Goal: Use online tool/utility: Utilize a website feature to perform a specific function

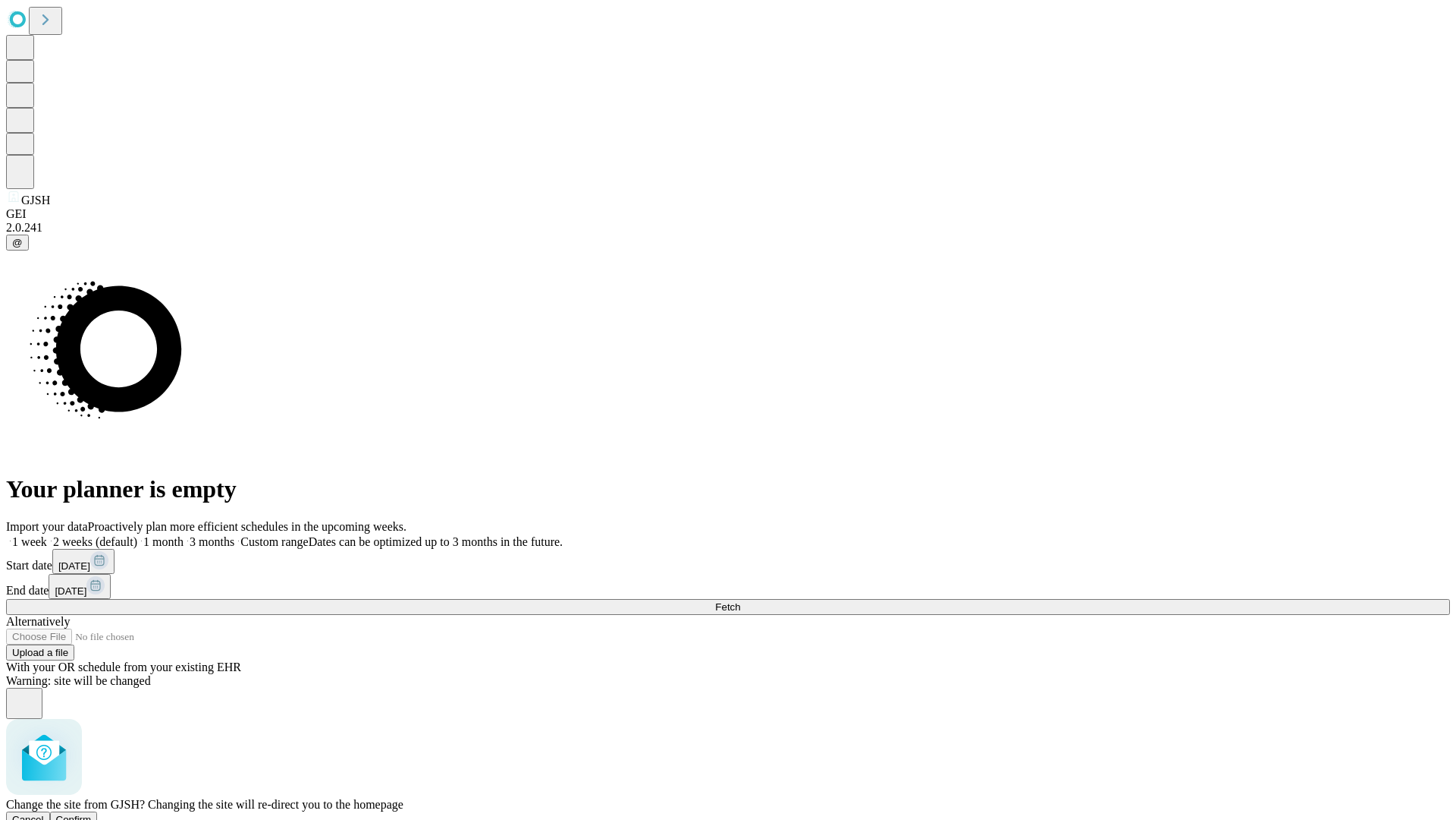
click at [92, 814] on span "Confirm" at bounding box center [74, 819] width 36 height 11
click at [137, 535] on label "2 weeks (default)" at bounding box center [92, 541] width 90 height 13
click at [741, 601] on span "Fetch" at bounding box center [728, 606] width 25 height 11
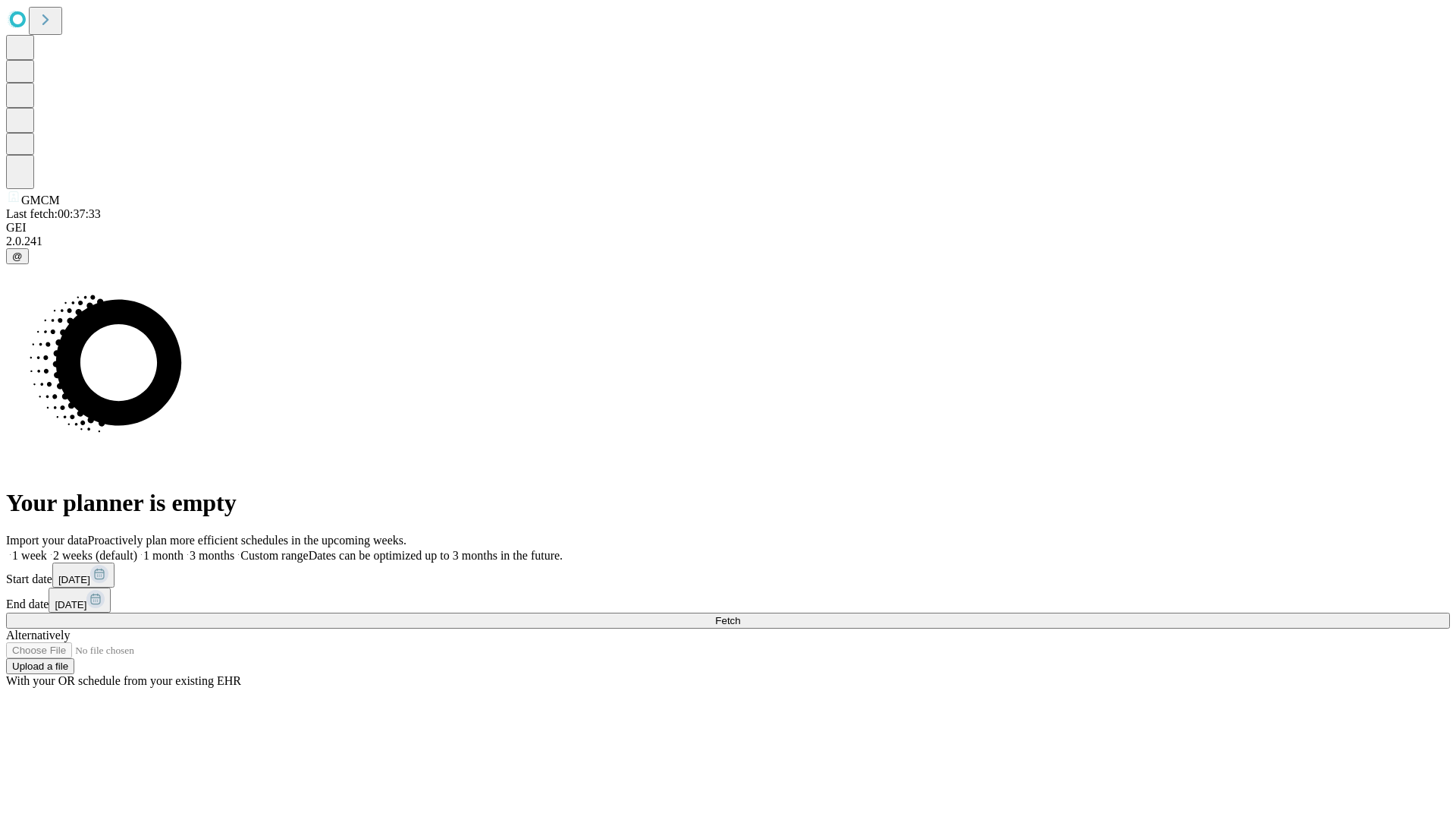
click at [137, 549] on label "2 weeks (default)" at bounding box center [92, 555] width 90 height 13
click at [741, 615] on span "Fetch" at bounding box center [728, 620] width 25 height 11
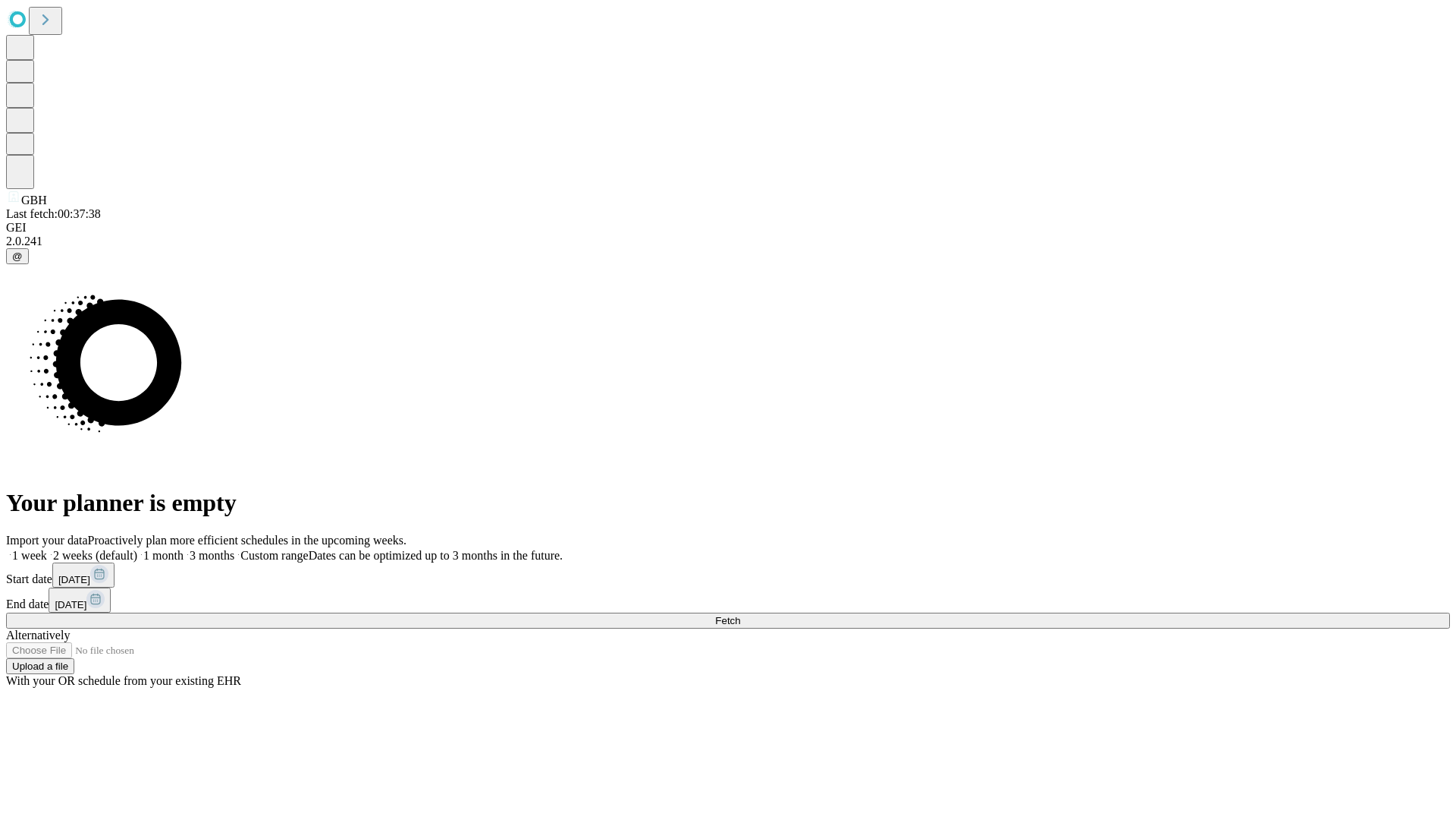
click at [741, 615] on span "Fetch" at bounding box center [728, 620] width 25 height 11
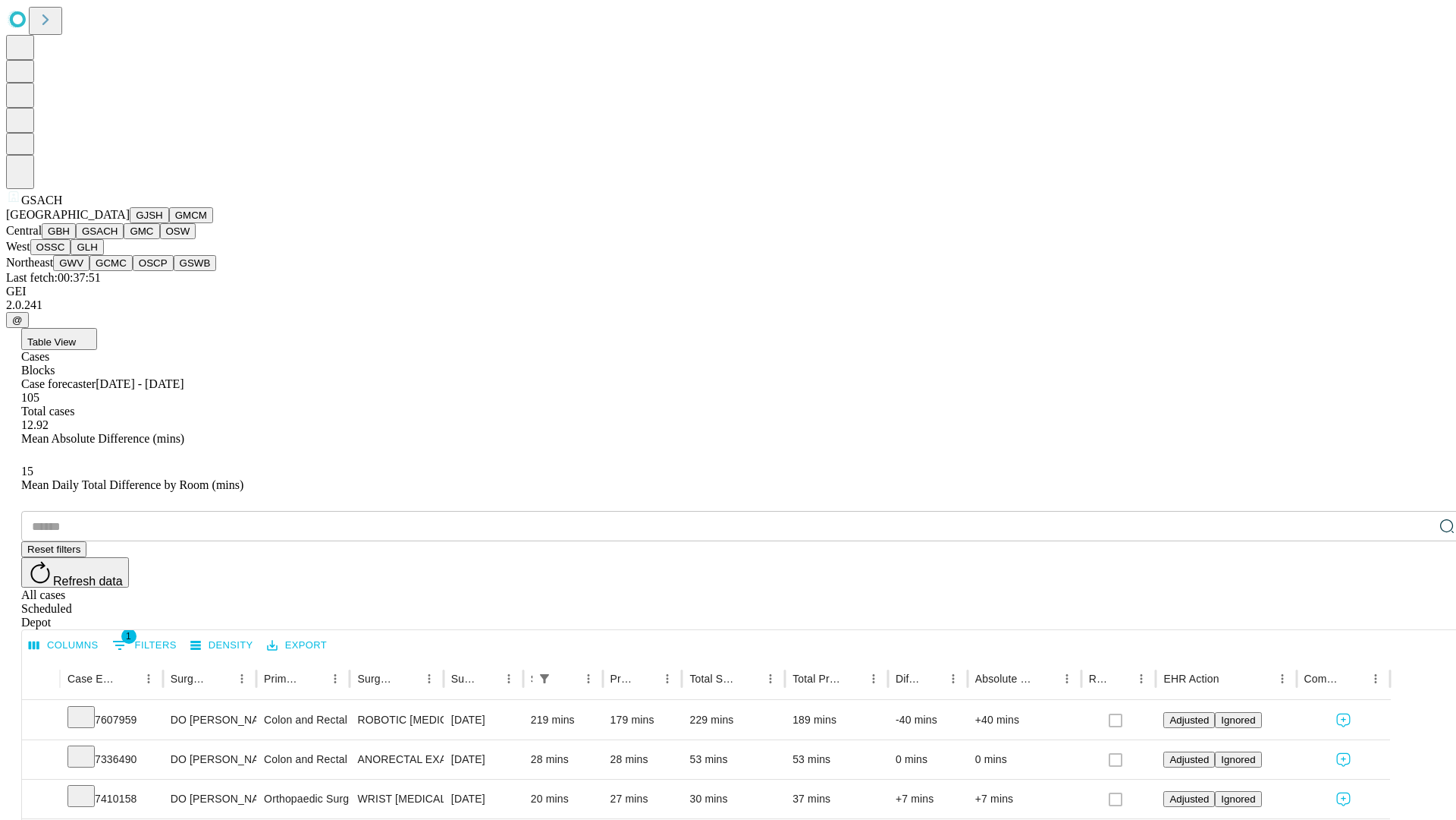
click at [123, 239] on button "GMC" at bounding box center [141, 231] width 36 height 16
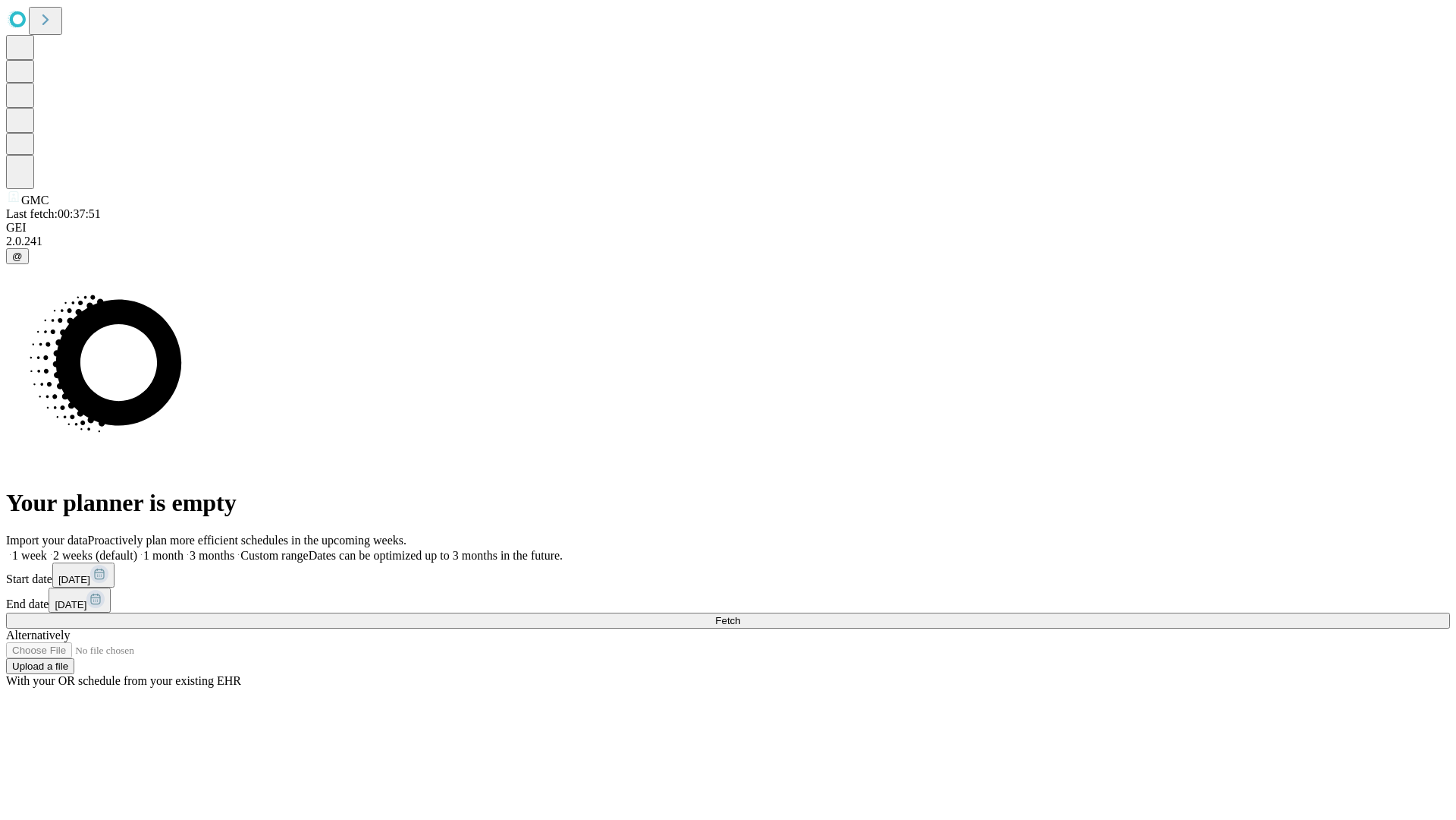
click at [137, 549] on label "2 weeks (default)" at bounding box center [92, 555] width 90 height 13
click at [741, 615] on span "Fetch" at bounding box center [728, 620] width 25 height 11
click at [137, 549] on label "2 weeks (default)" at bounding box center [92, 555] width 90 height 13
click at [741, 615] on span "Fetch" at bounding box center [728, 620] width 25 height 11
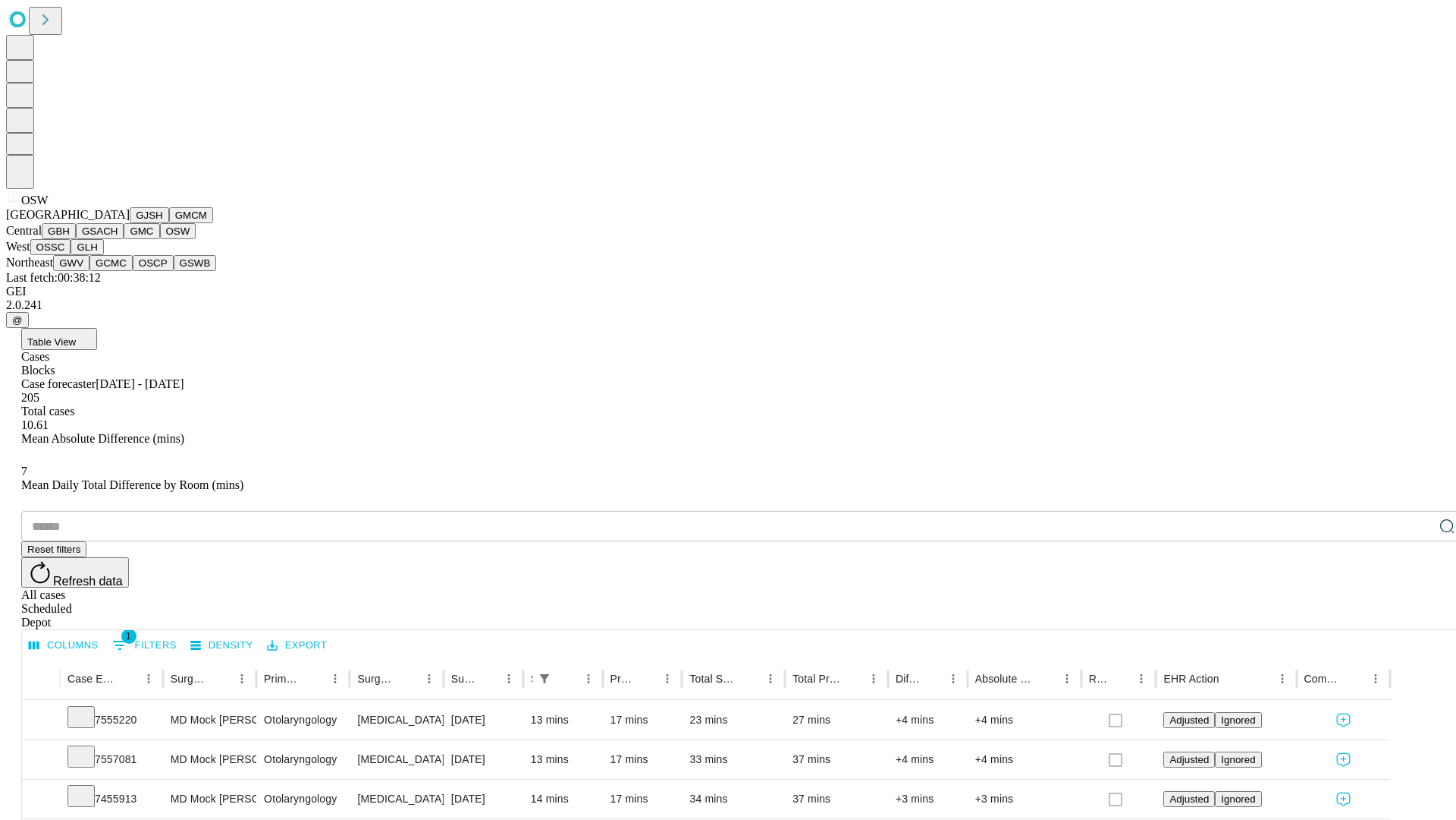
click at [71, 255] on button "OSSC" at bounding box center [51, 247] width 41 height 16
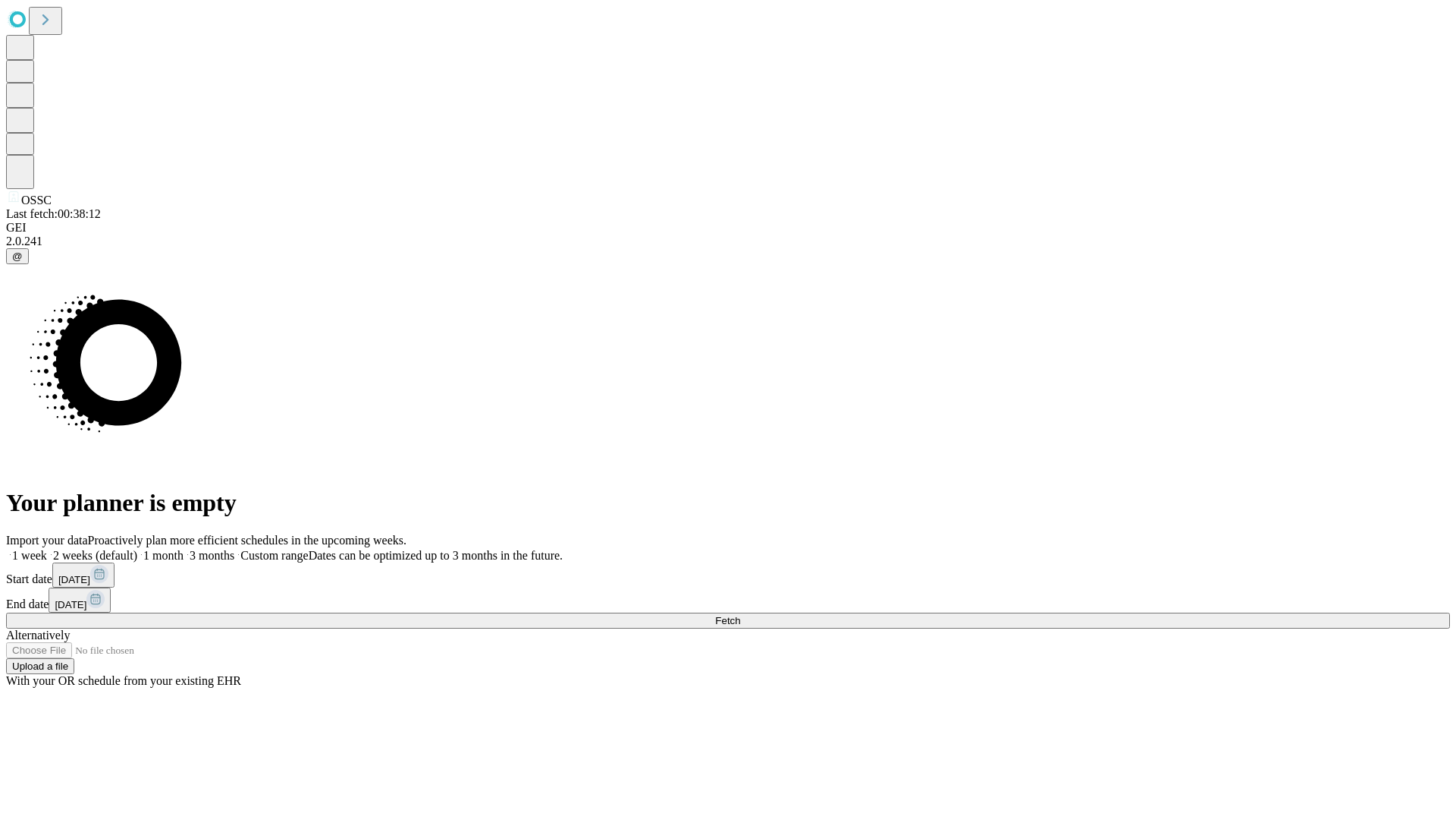
click at [137, 549] on label "2 weeks (default)" at bounding box center [92, 555] width 90 height 13
click at [741, 615] on span "Fetch" at bounding box center [728, 620] width 25 height 11
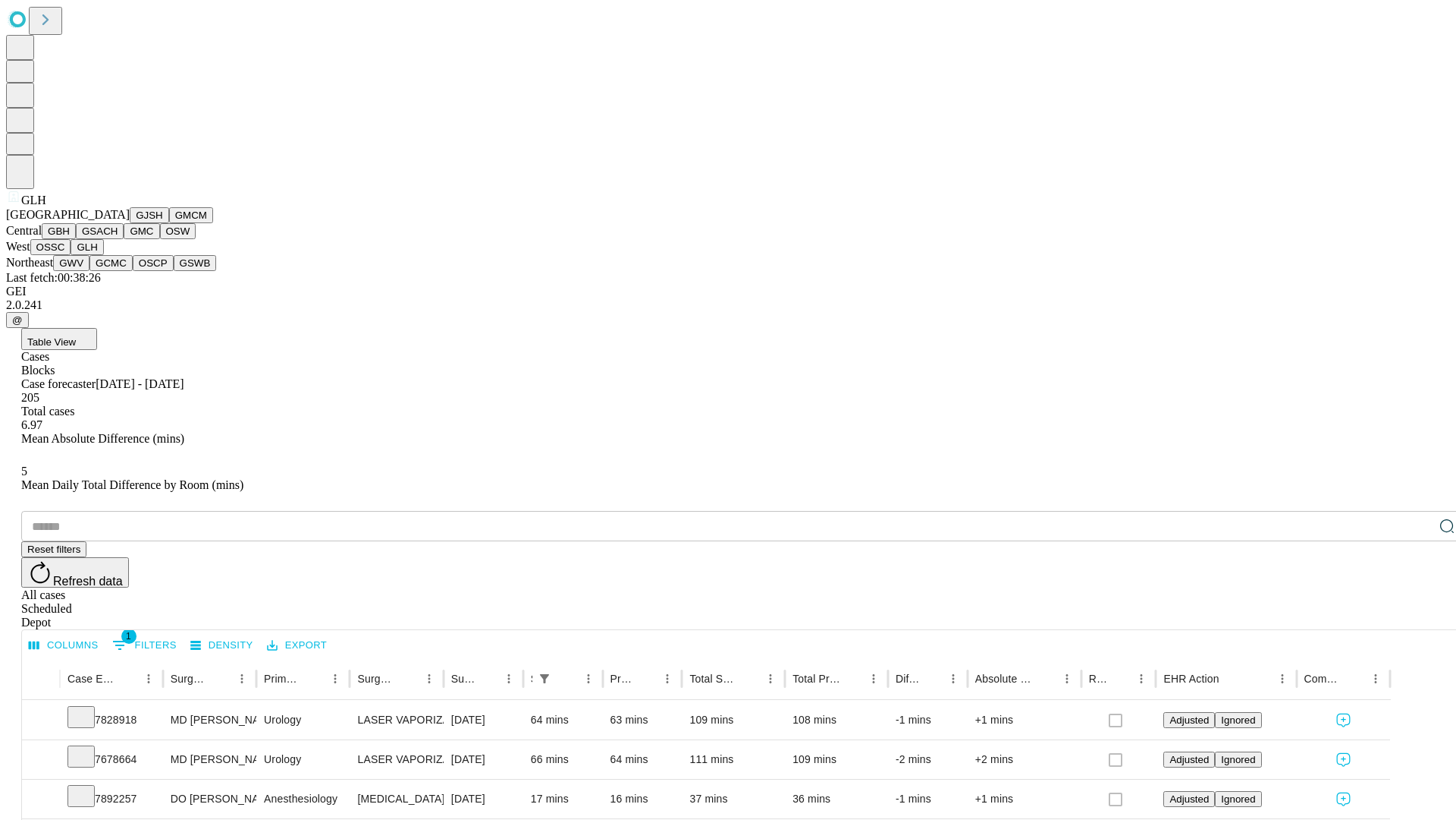
click at [90, 271] on button "GWV" at bounding box center [71, 263] width 37 height 16
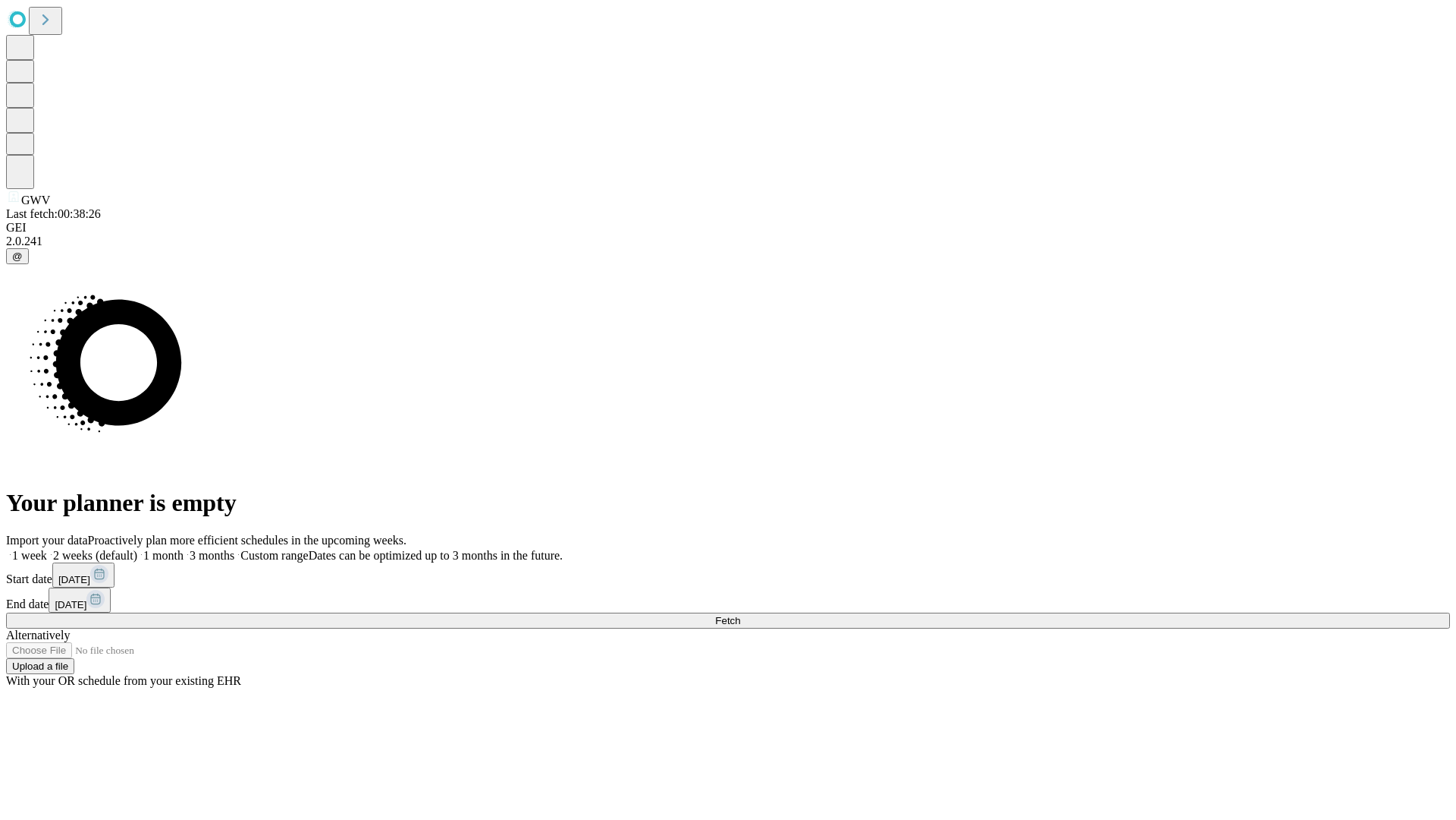
click at [741, 615] on span "Fetch" at bounding box center [728, 620] width 25 height 11
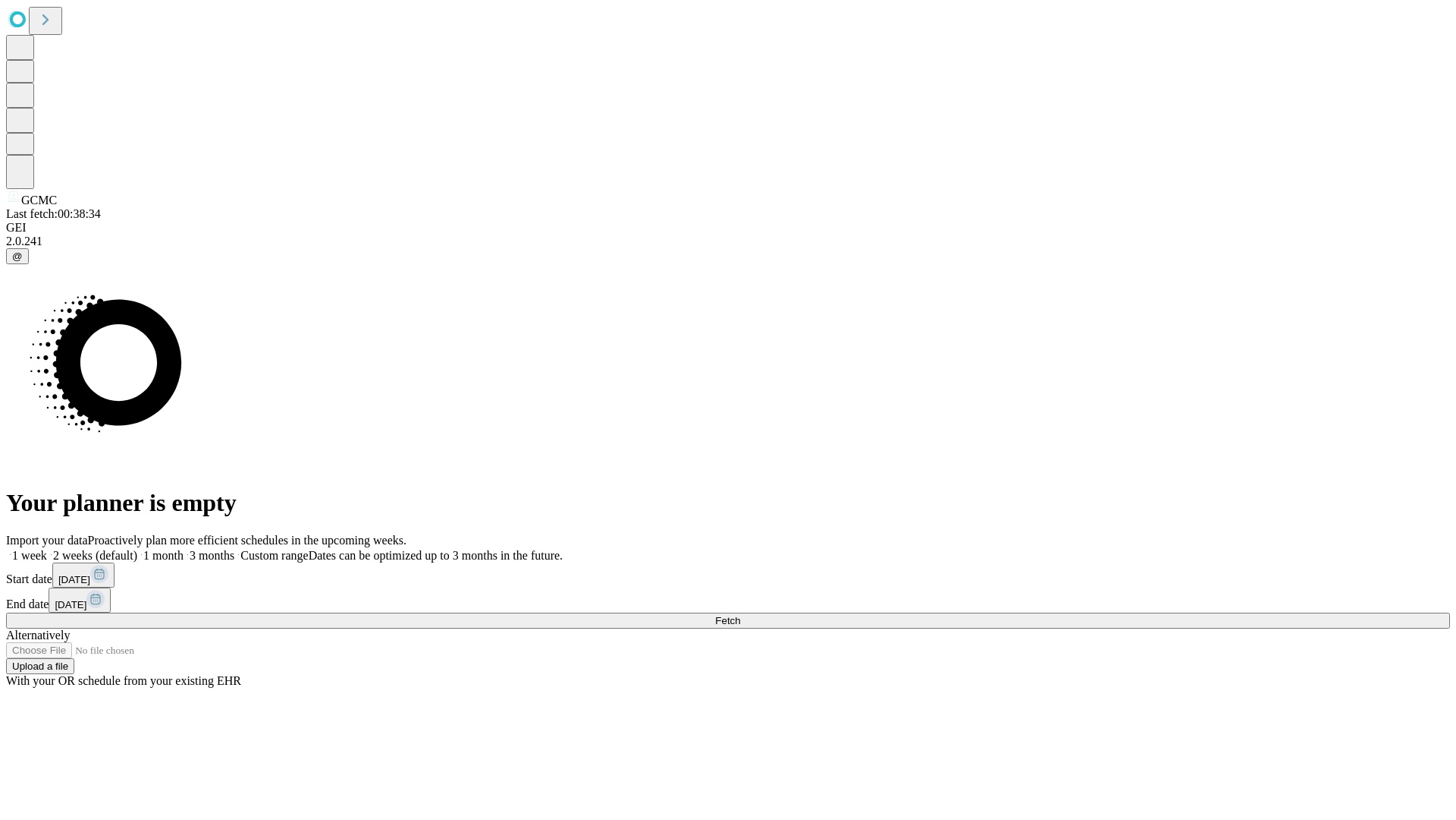
click at [137, 549] on label "2 weeks (default)" at bounding box center [92, 555] width 90 height 13
click at [741, 615] on span "Fetch" at bounding box center [728, 620] width 25 height 11
